Goal: Browse casually

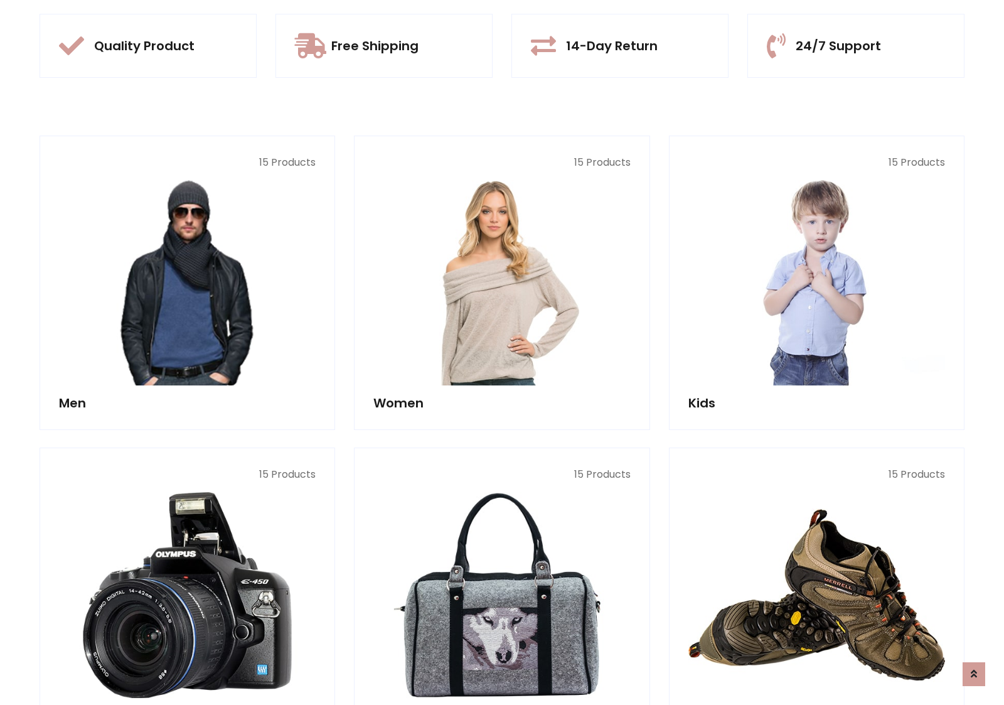
scroll to position [1182, 0]
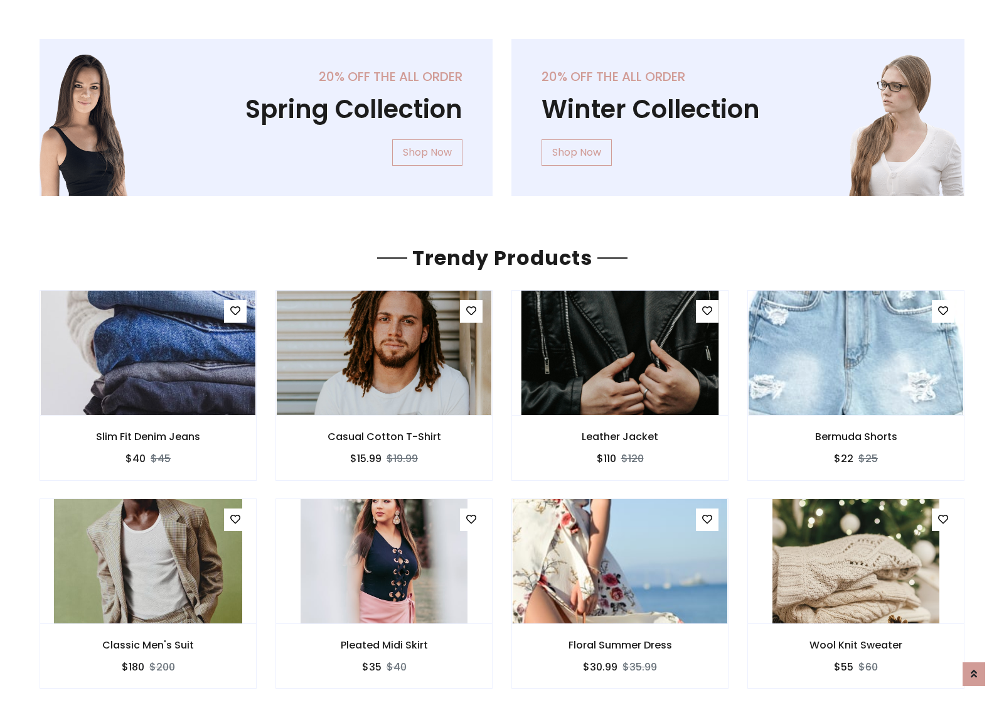
click at [620, 352] on img at bounding box center [620, 352] width 197 height 301
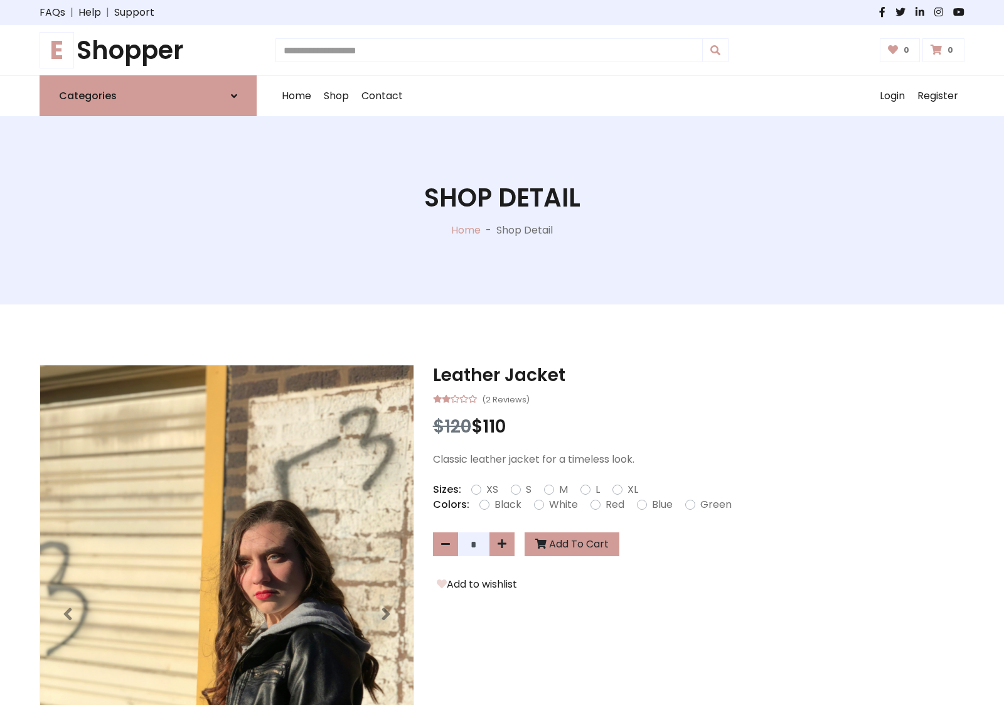
click at [148, 50] on h1 "E Shopper" at bounding box center [148, 50] width 217 height 30
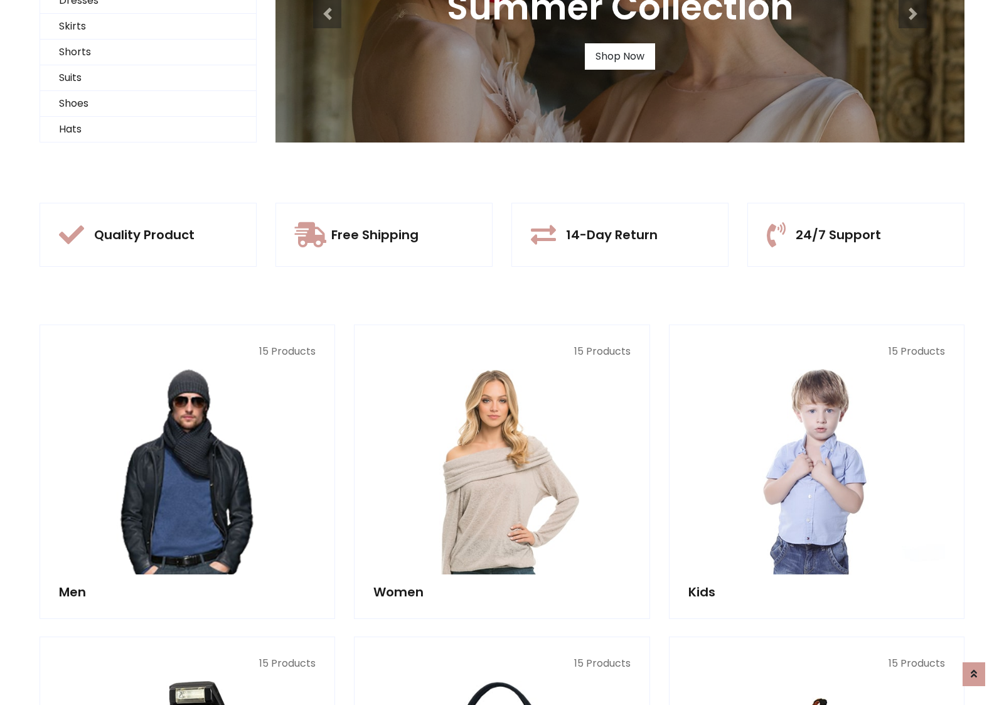
scroll to position [121, 0]
